Goal: Task Accomplishment & Management: Use online tool/utility

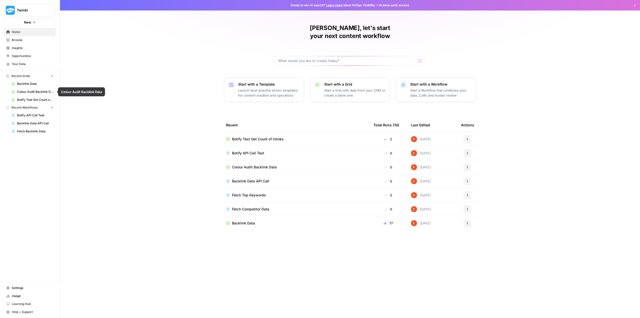
click at [30, 93] on span "Colour Audit Backlink Data" at bounding box center [35, 92] width 37 height 5
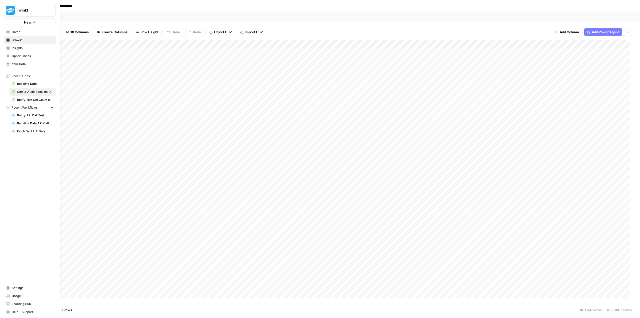
click at [15, 32] on span "Home" at bounding box center [33, 32] width 42 height 5
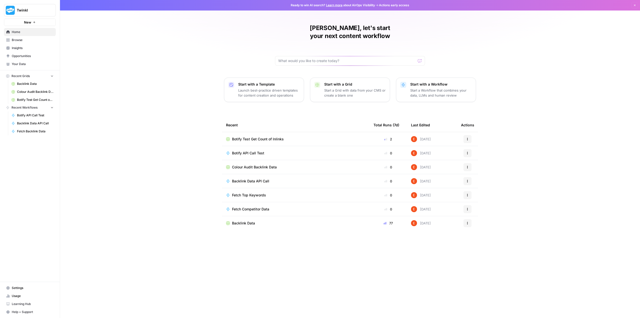
click at [22, 48] on span "Insights" at bounding box center [33, 48] width 42 height 5
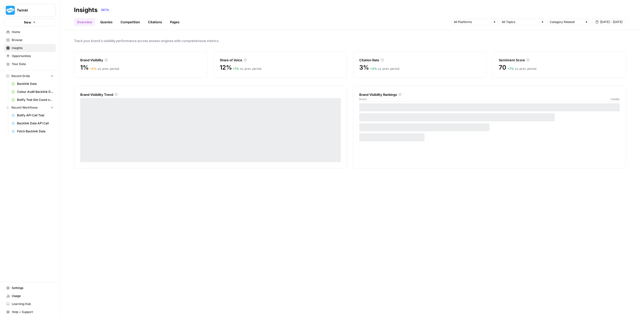
click at [23, 38] on span "Browse" at bounding box center [33, 40] width 42 height 5
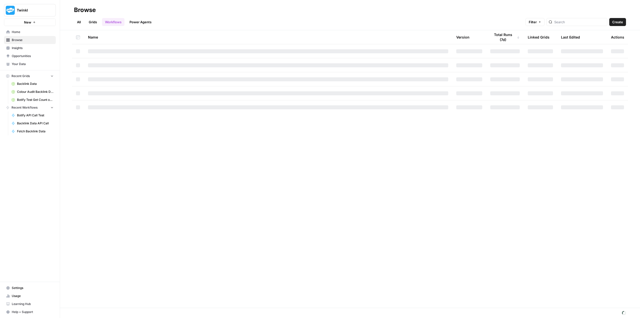
click at [23, 35] on link "Home" at bounding box center [30, 32] width 52 height 8
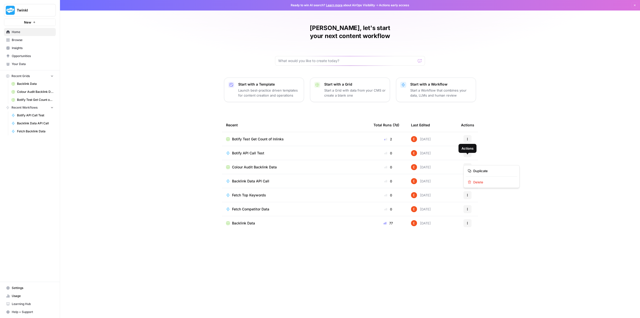
click at [468, 163] on button "Actions" at bounding box center [468, 167] width 8 height 8
click at [28, 49] on span "Insights" at bounding box center [33, 48] width 42 height 5
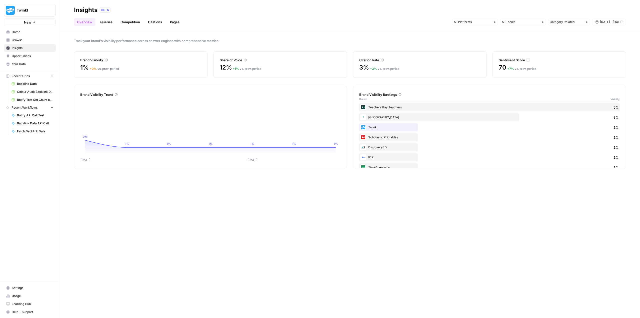
click at [28, 40] on span "Browse" at bounding box center [33, 40] width 42 height 5
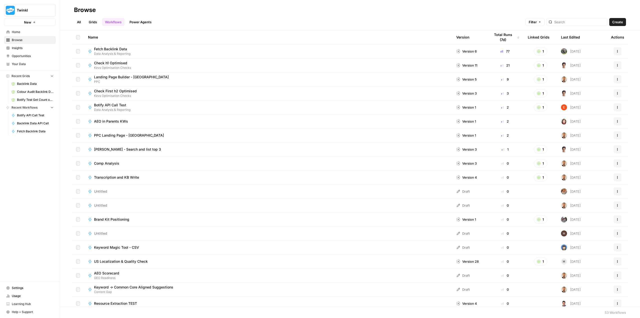
click at [23, 295] on span "Usage" at bounding box center [33, 296] width 42 height 5
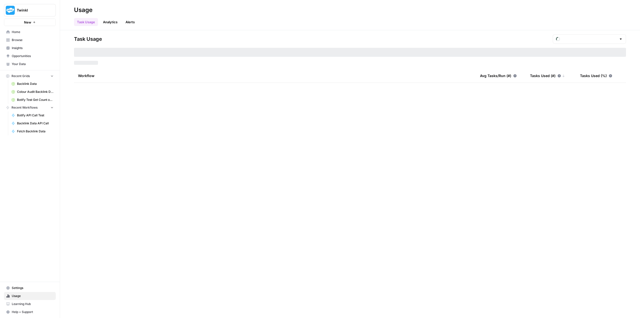
type input "September Tasks"
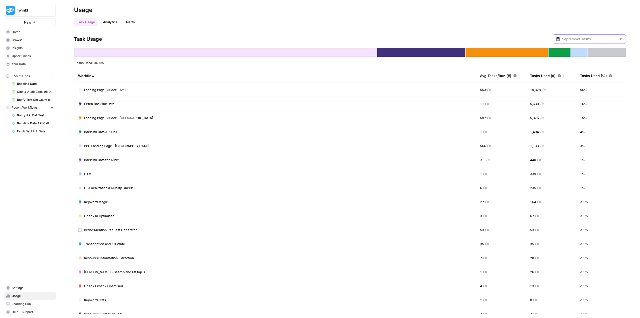
click at [595, 40] on input "text" at bounding box center [589, 39] width 55 height 5
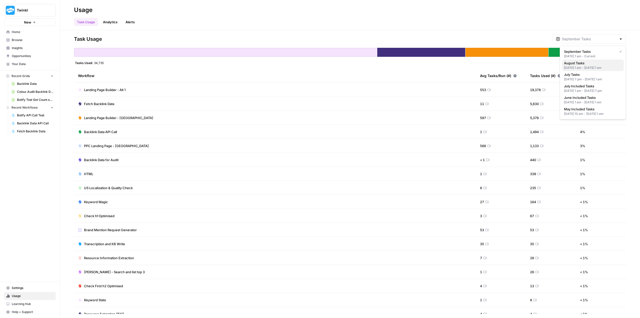
click at [585, 66] on div "[DATE] 1 am - [DATE] 1 am" at bounding box center [593, 68] width 58 height 5
type input "August Tasks"
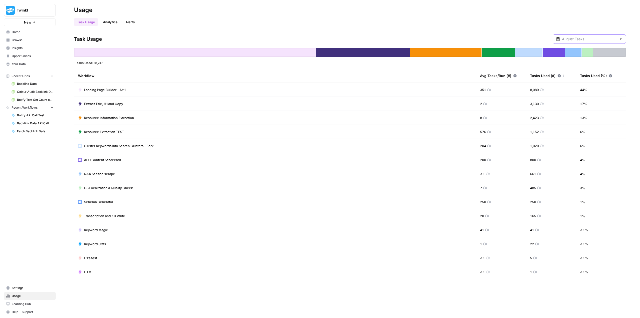
click at [586, 39] on input "text" at bounding box center [589, 39] width 55 height 5
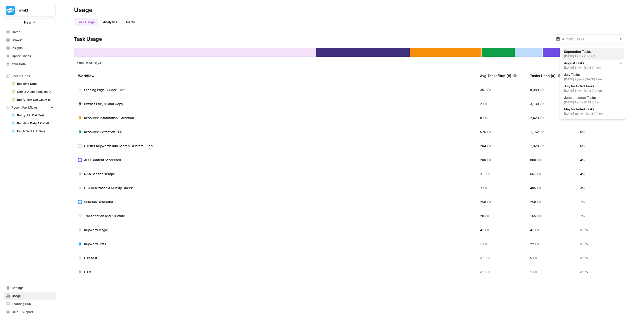
click at [581, 52] on span "September Tasks" at bounding box center [592, 51] width 56 height 5
type input "September Tasks"
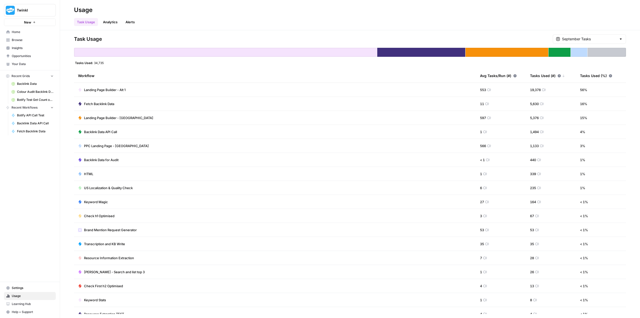
click at [32, 90] on span "Colour Audit Backlink Data" at bounding box center [35, 92] width 37 height 5
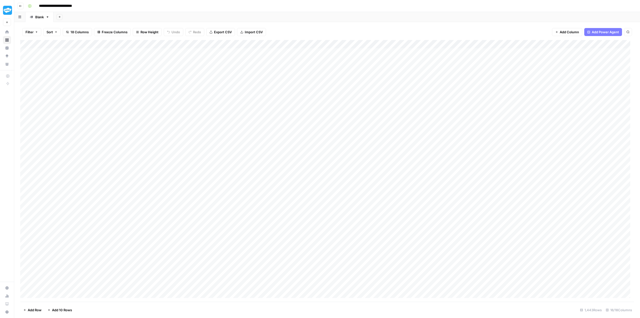
click at [166, 51] on div "Add Column" at bounding box center [327, 171] width 614 height 262
click at [209, 44] on div "Add Column" at bounding box center [327, 171] width 614 height 262
click at [308, 29] on div "Filter Sort 18 Columns Freeze Columns Row Height Undo Redo Export CSV Import CS…" at bounding box center [327, 32] width 614 height 16
